Goal: Task Accomplishment & Management: Manage account settings

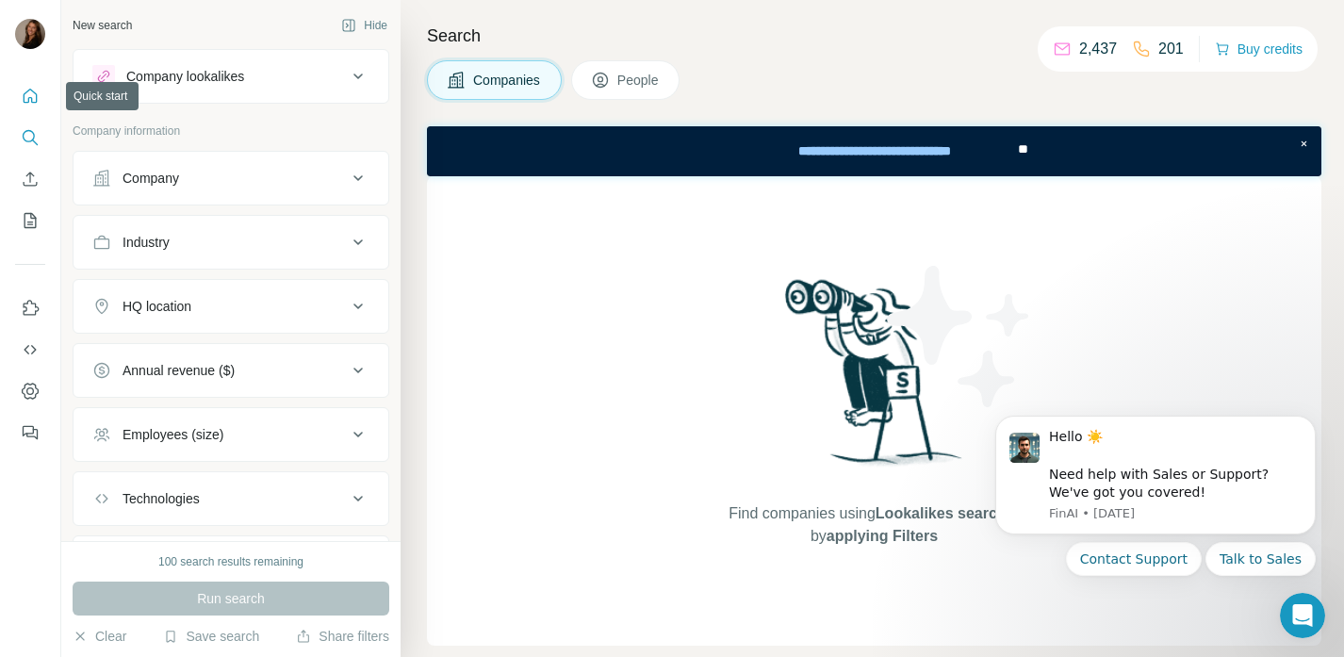
click at [27, 103] on icon "Quick start" at bounding box center [30, 96] width 19 height 19
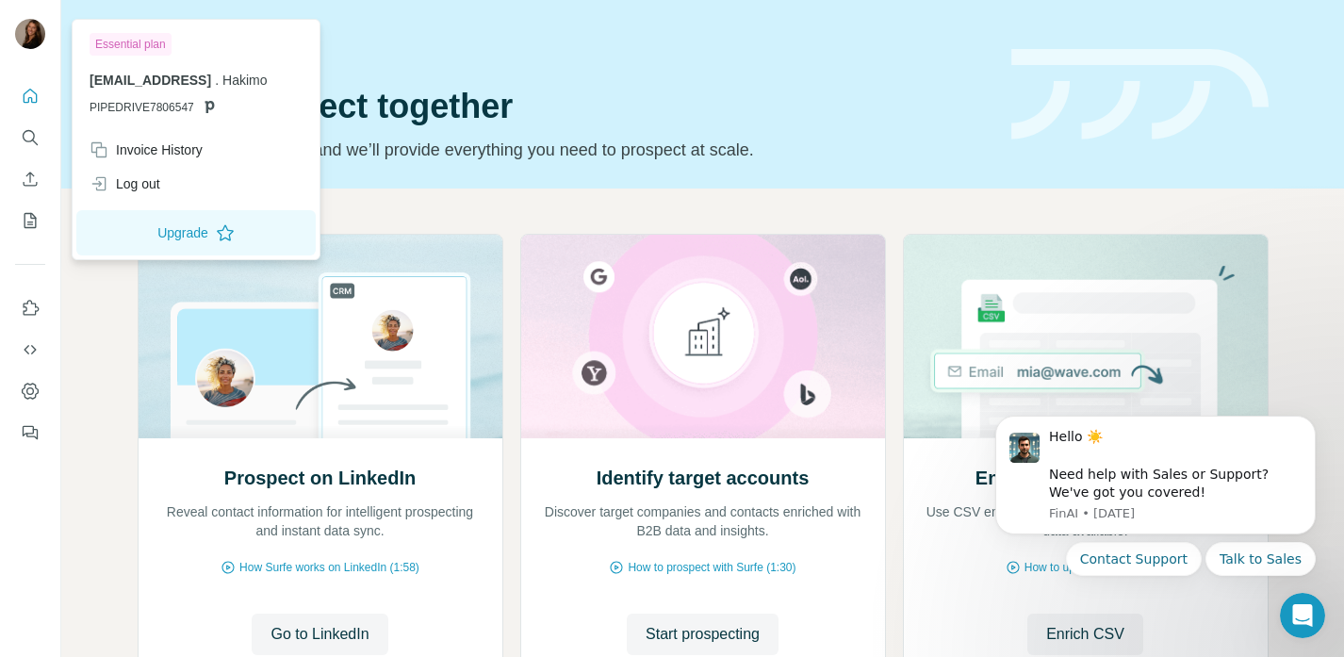
click at [43, 23] on div at bounding box center [30, 36] width 30 height 34
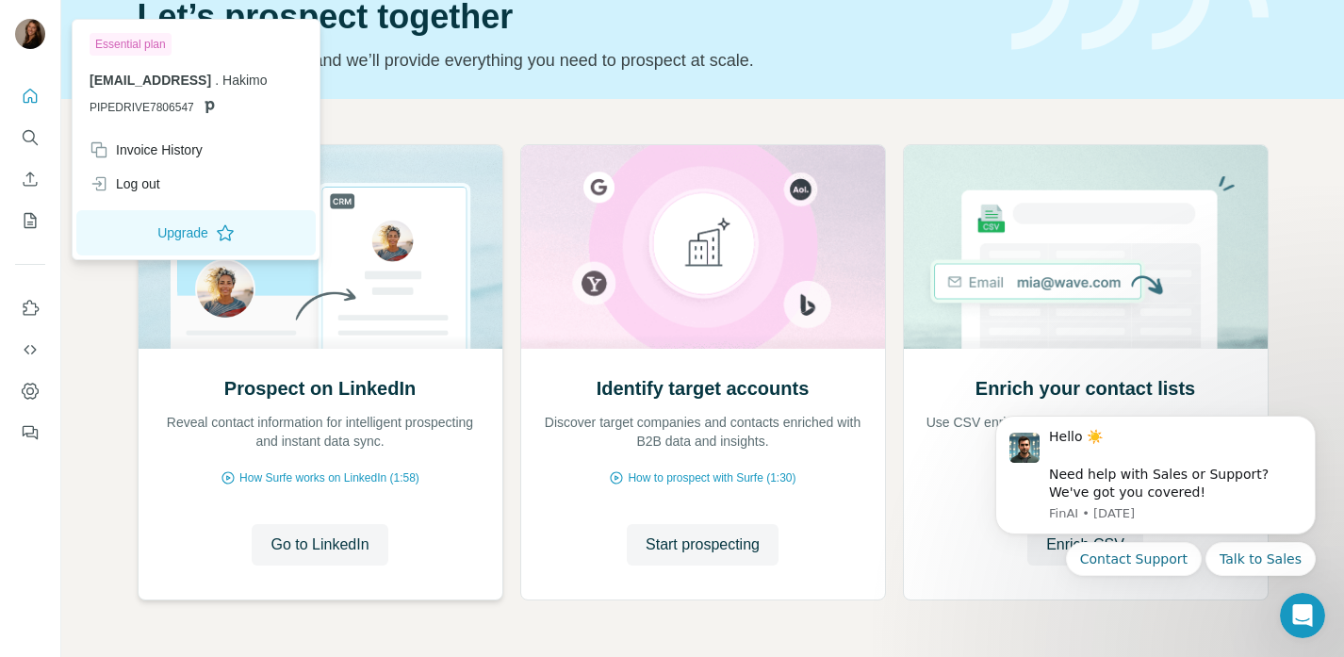
scroll to position [100, 0]
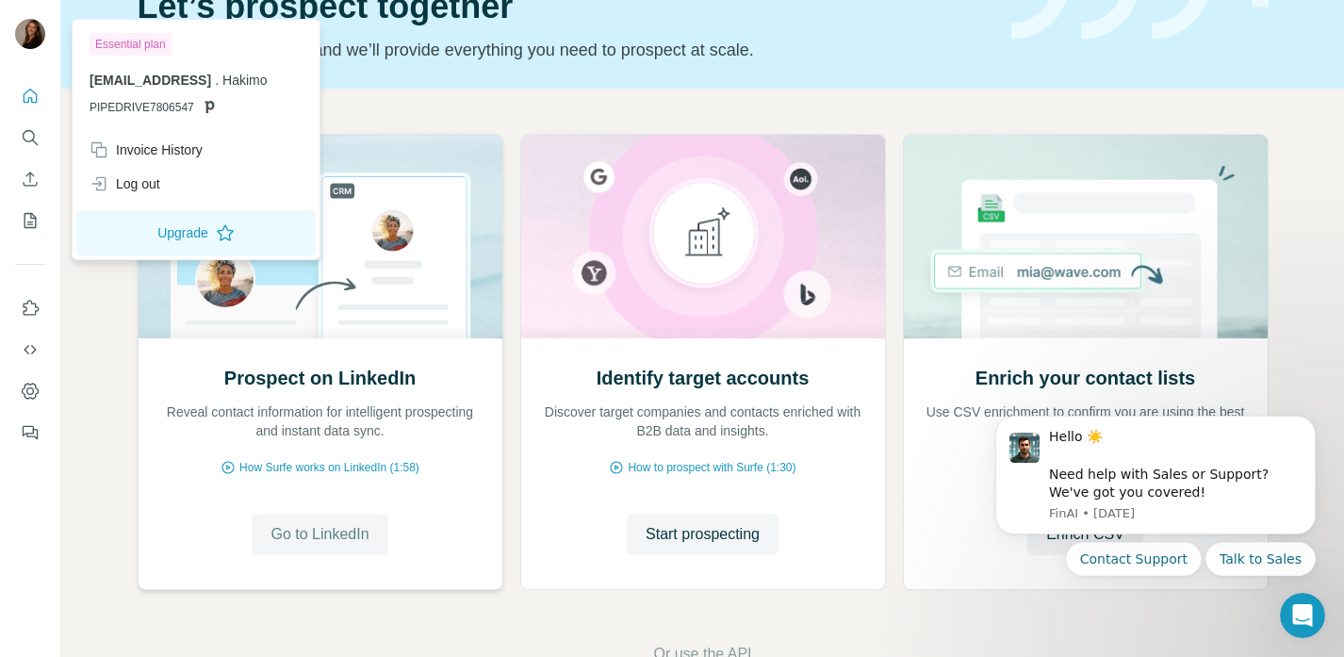
click at [322, 515] on button "Go to LinkedIn" at bounding box center [320, 534] width 136 height 41
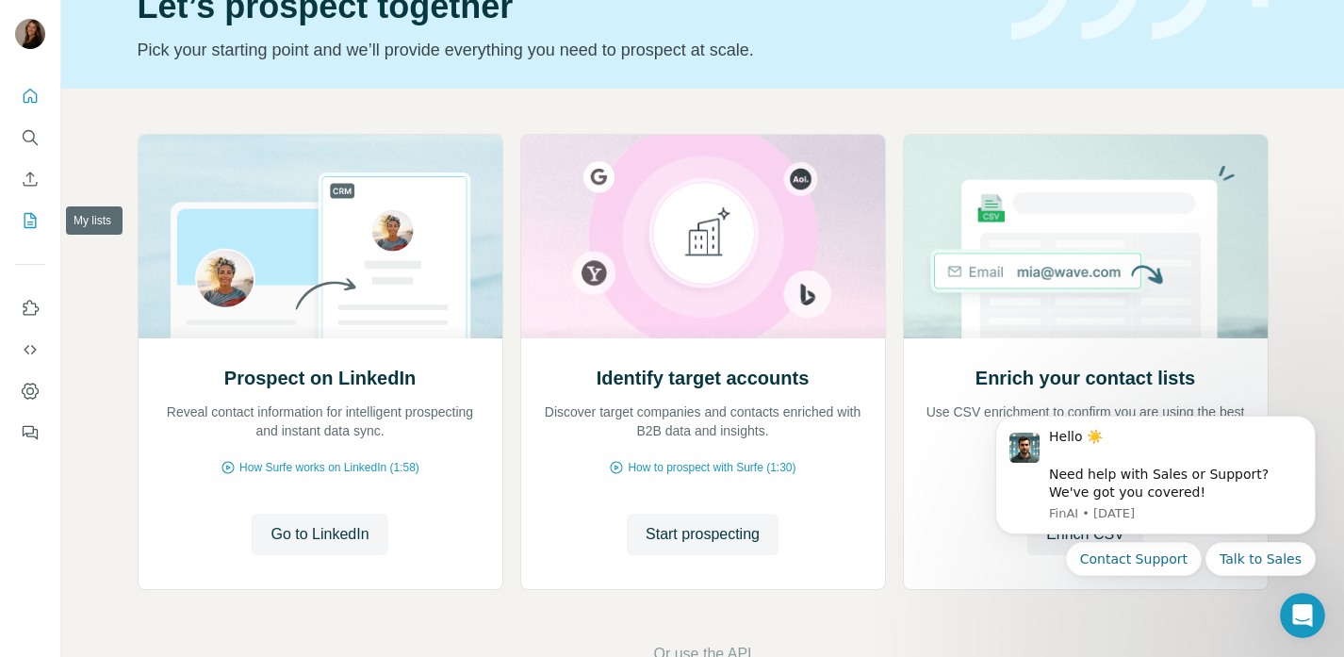
click at [27, 216] on icon "My lists" at bounding box center [30, 220] width 19 height 19
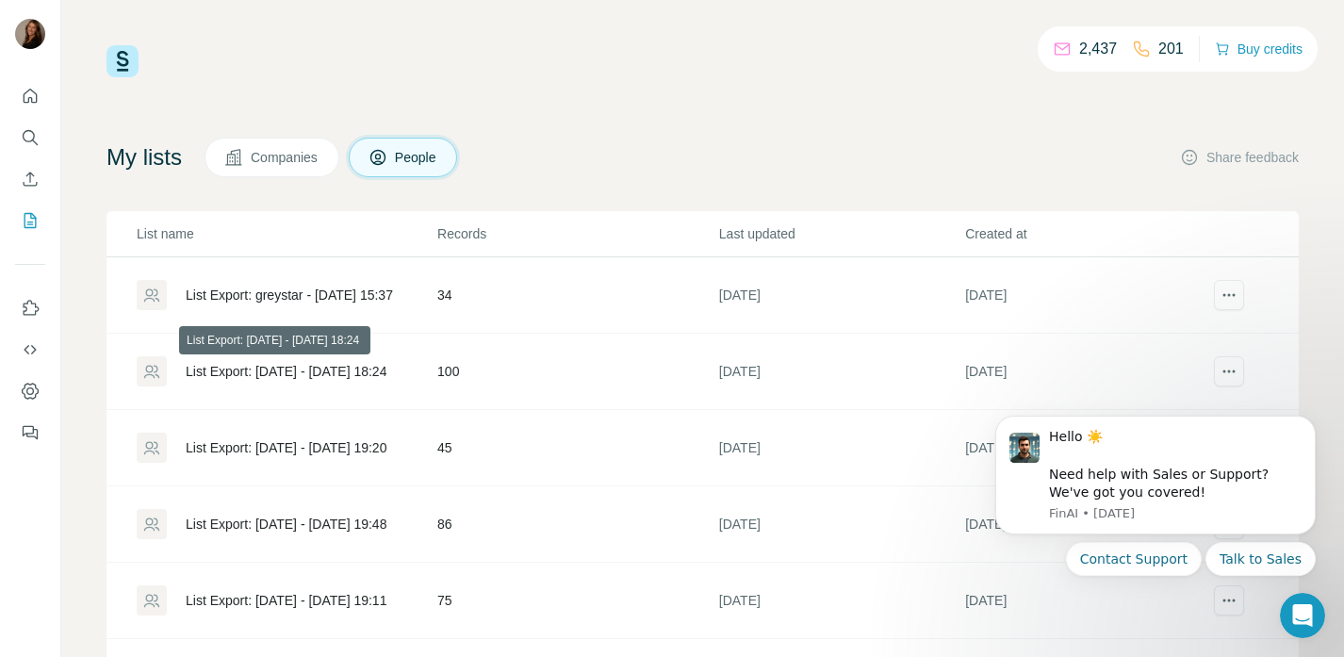
click at [319, 365] on div "List Export: [DATE] - [DATE] 18:24" at bounding box center [286, 371] width 201 height 19
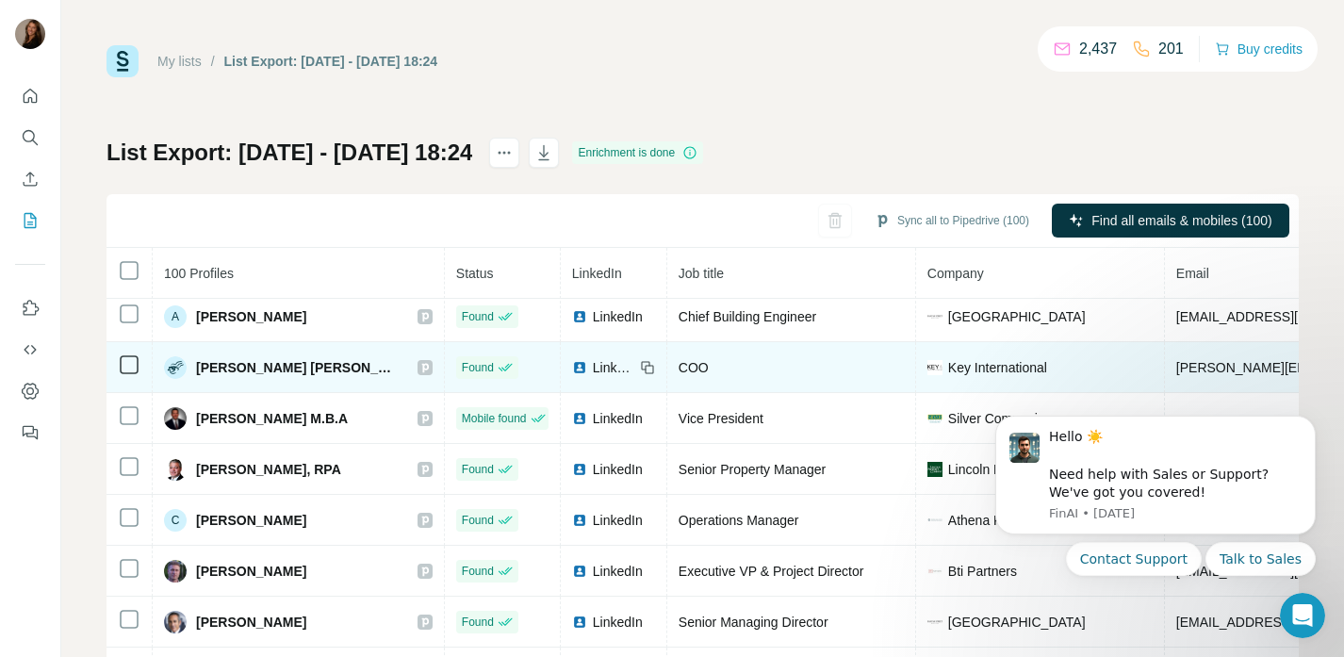
scroll to position [62, 0]
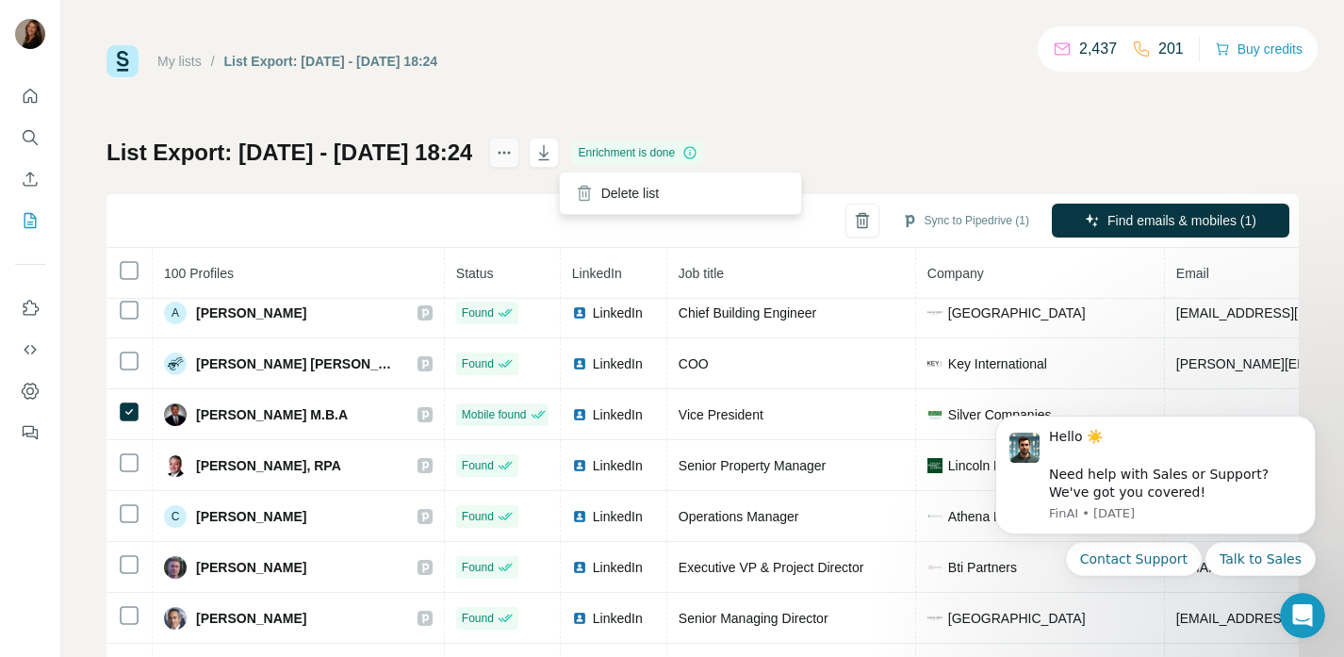
click at [514, 151] on icon "actions" at bounding box center [504, 152] width 19 height 19
click at [454, 194] on div "Sync to Pipedrive (1) Find emails & mobiles (1)" at bounding box center [703, 221] width 1192 height 54
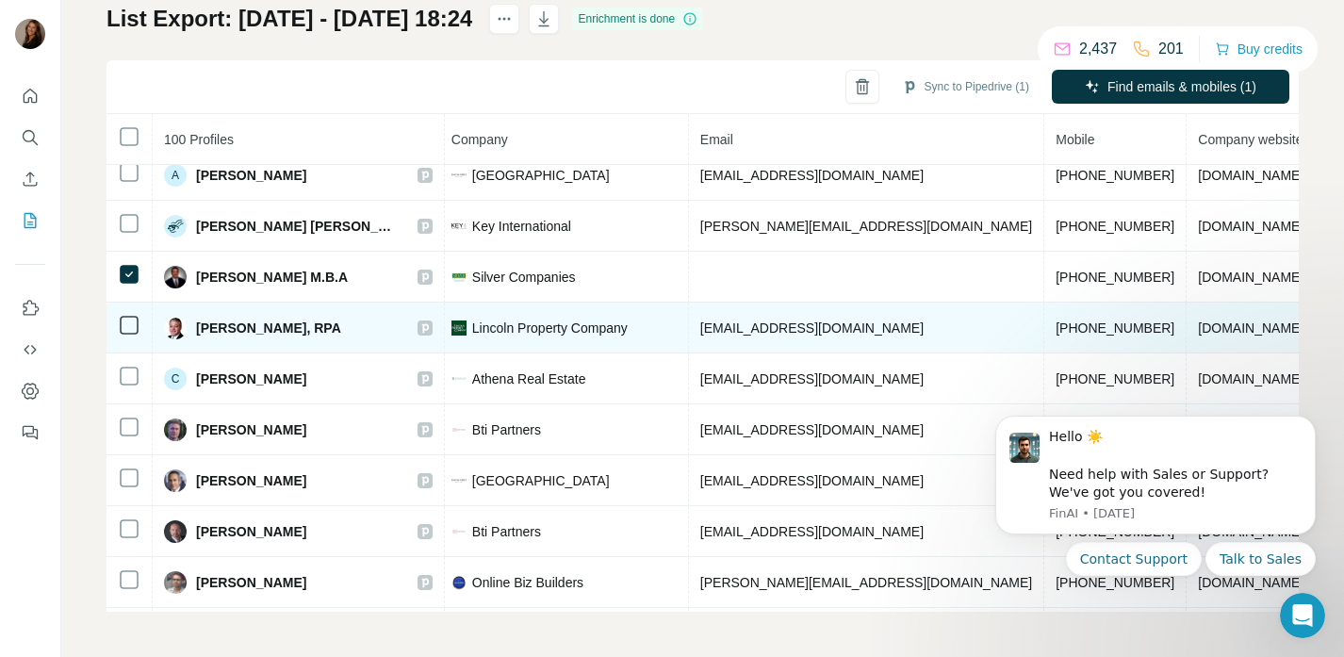
scroll to position [66, 507]
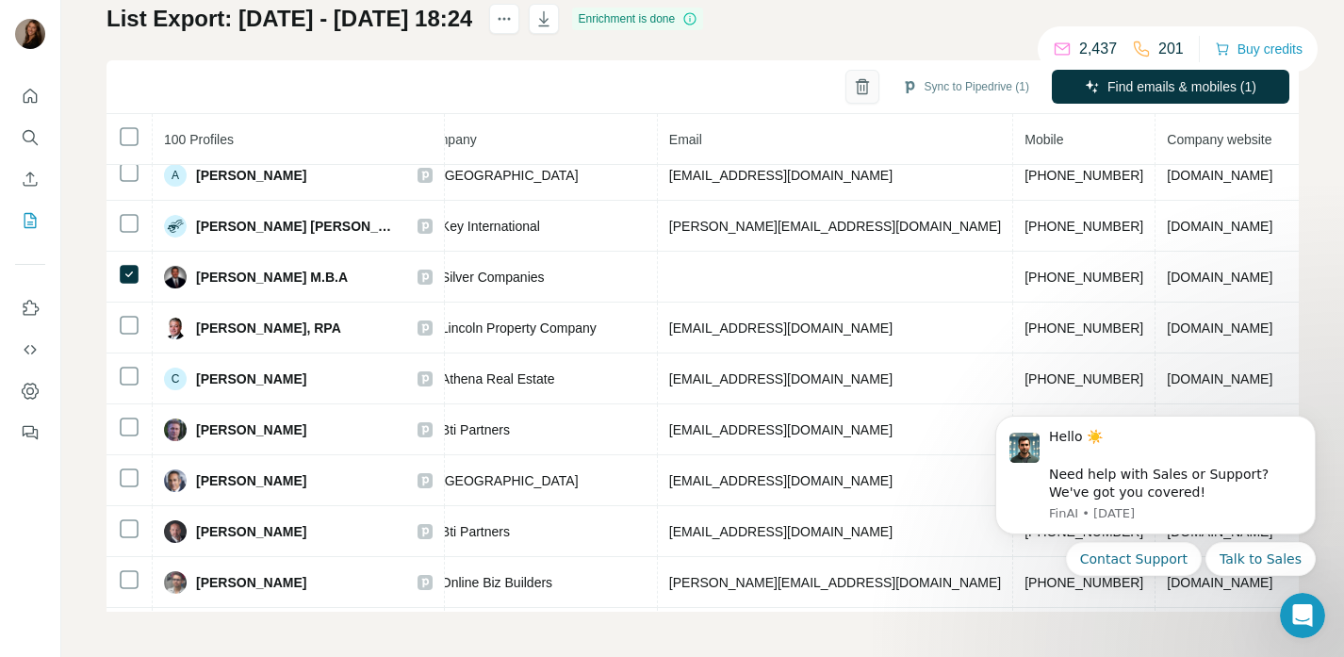
click at [867, 75] on button "button" at bounding box center [862, 87] width 34 height 34
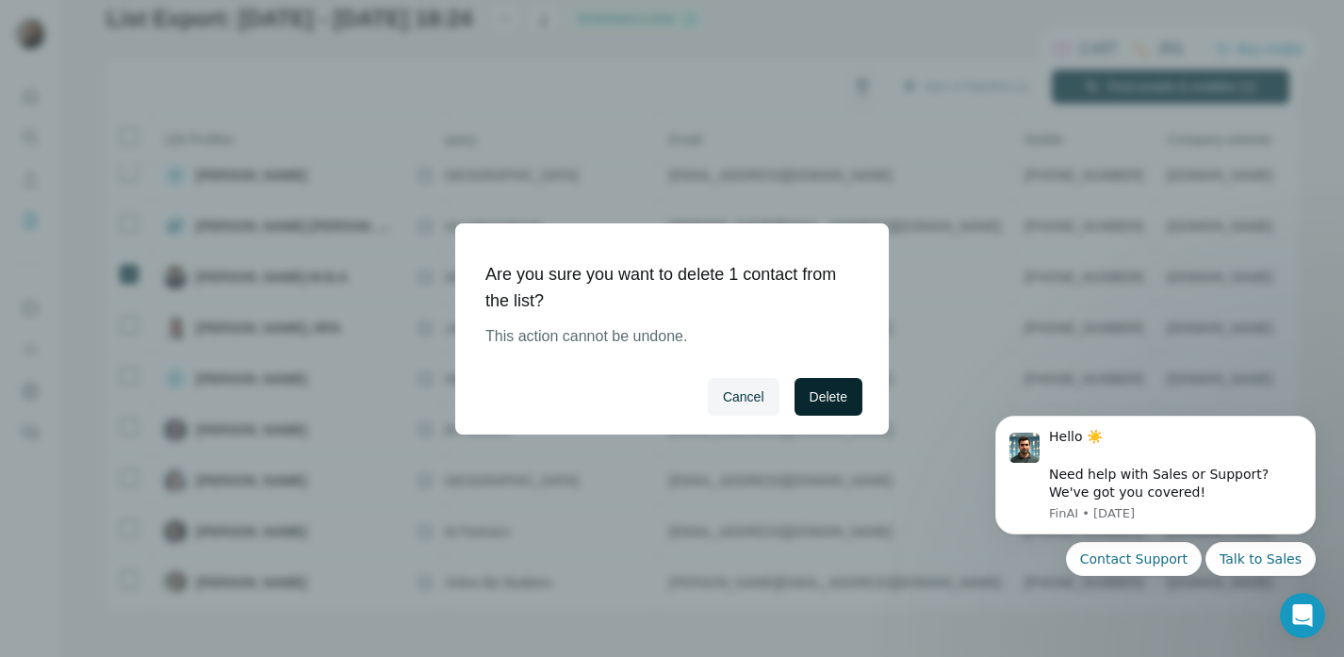
click at [821, 389] on span "Delete" at bounding box center [829, 396] width 38 height 19
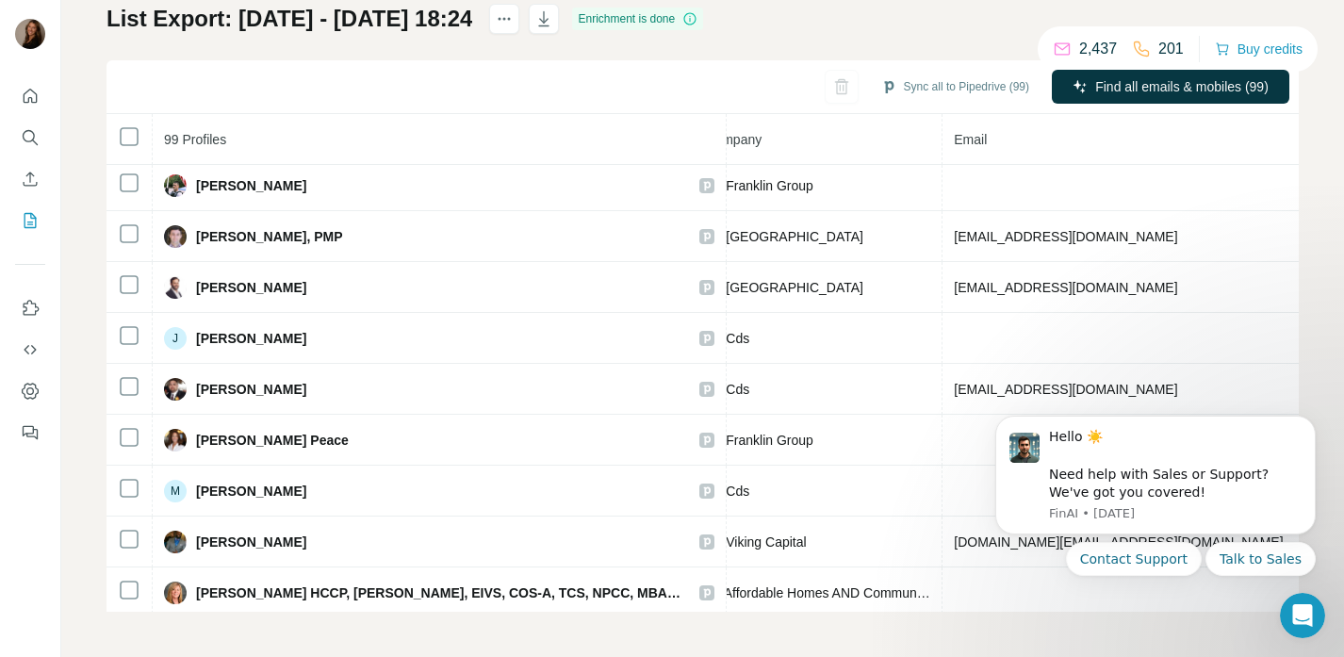
scroll to position [3116, 504]
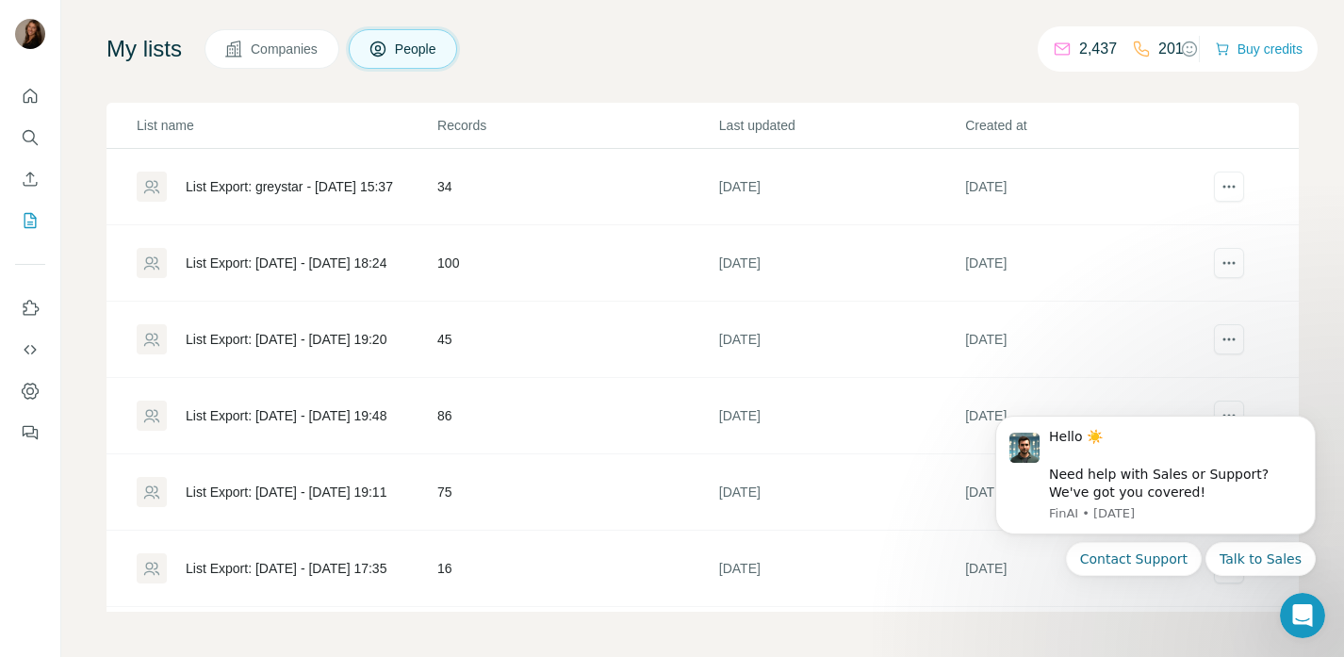
scroll to position [108, 0]
click at [322, 337] on div "List Export: [DATE] - [DATE] 19:20" at bounding box center [286, 339] width 201 height 19
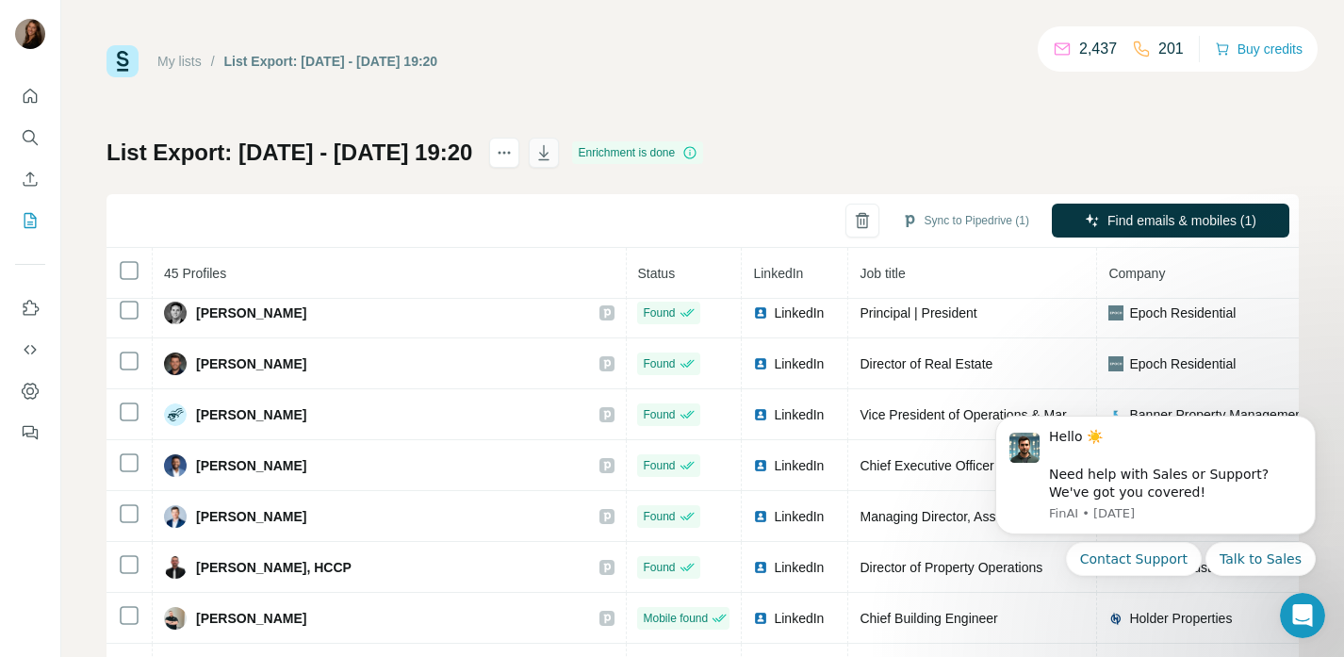
click at [553, 153] on icon "button" at bounding box center [543, 152] width 19 height 19
